Goal: Task Accomplishment & Management: Complete application form

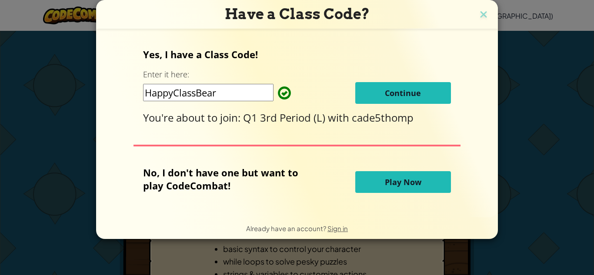
click at [421, 96] on button "Continue" at bounding box center [403, 93] width 96 height 22
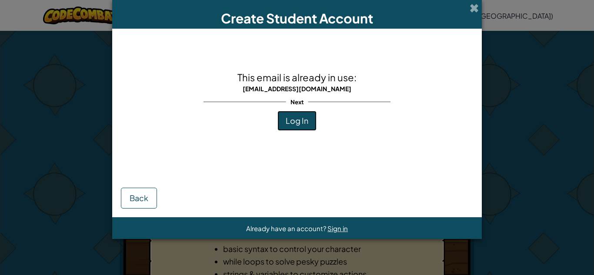
click at [295, 116] on span "Log In" at bounding box center [297, 121] width 23 height 10
